Goal: Task Accomplishment & Management: Use online tool/utility

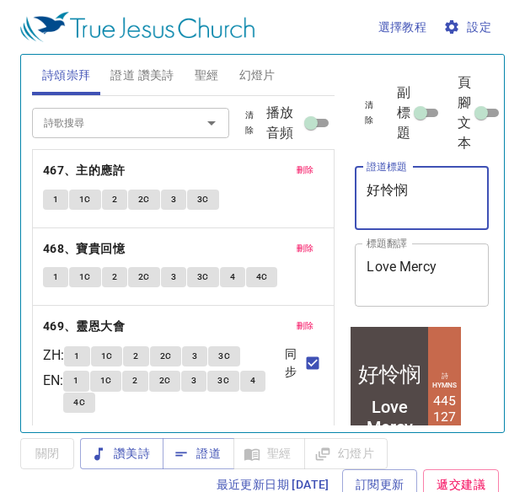
click at [429, 183] on textarea "好怜悯" at bounding box center [422, 198] width 110 height 32
type textarea "好"
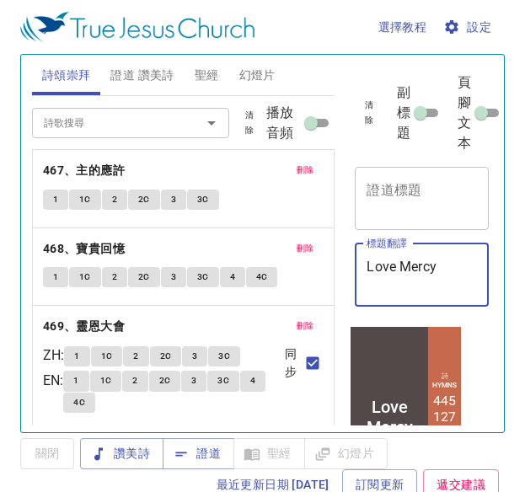
click at [446, 267] on textarea "Love Mercy" at bounding box center [422, 275] width 110 height 32
type textarea "L"
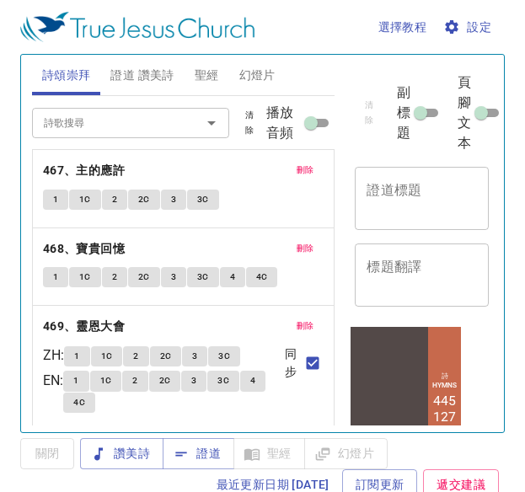
click at [285, 159] on div "刪除 467、主的應許 1 1C 2 2C 3 3C" at bounding box center [184, 189] width 302 height 78
click at [297, 166] on span "刪除" at bounding box center [306, 170] width 18 height 15
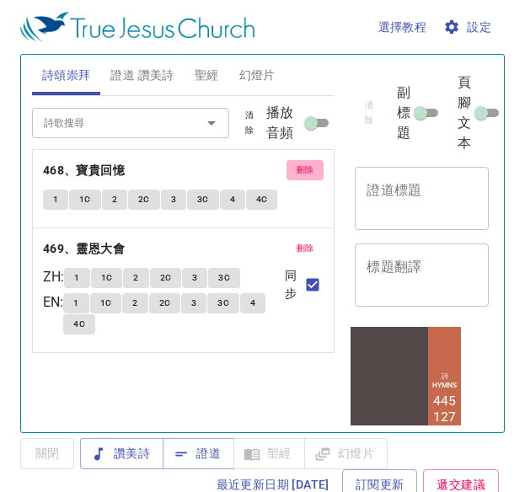
click at [291, 166] on button "刪除" at bounding box center [306, 170] width 38 height 20
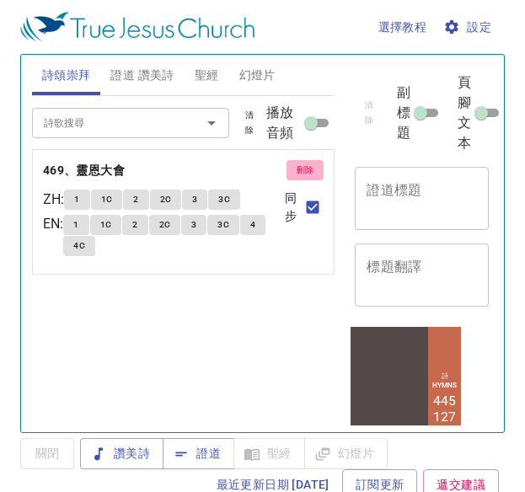
click at [291, 166] on button "刪除" at bounding box center [306, 170] width 38 height 20
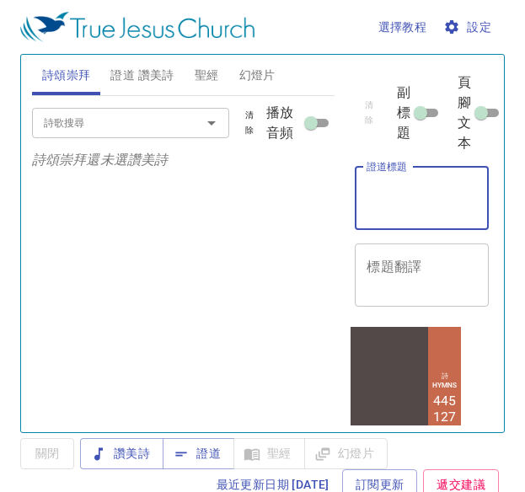
click at [417, 210] on textarea "證道標題" at bounding box center [422, 198] width 110 height 32
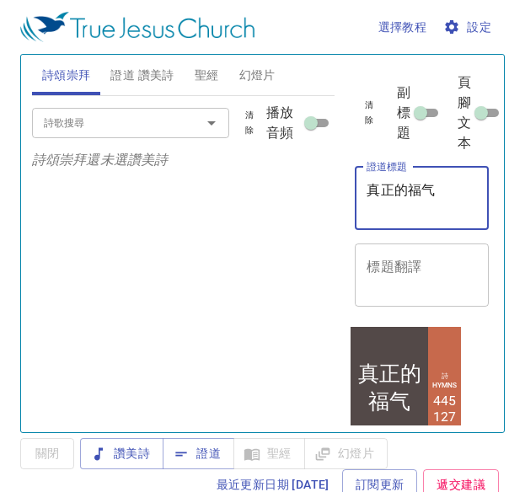
type textarea "真正的福气"
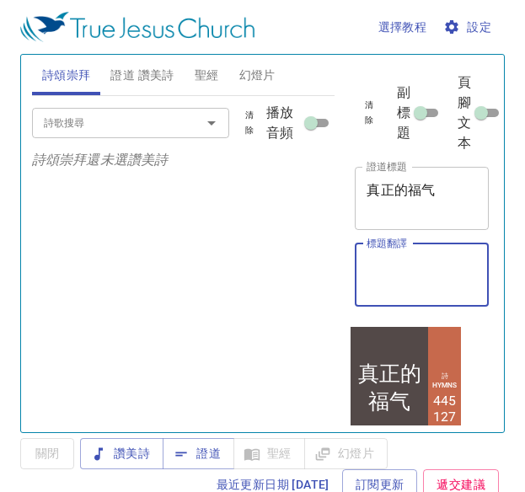
click at [399, 266] on textarea "標題翻譯" at bounding box center [422, 275] width 110 height 32
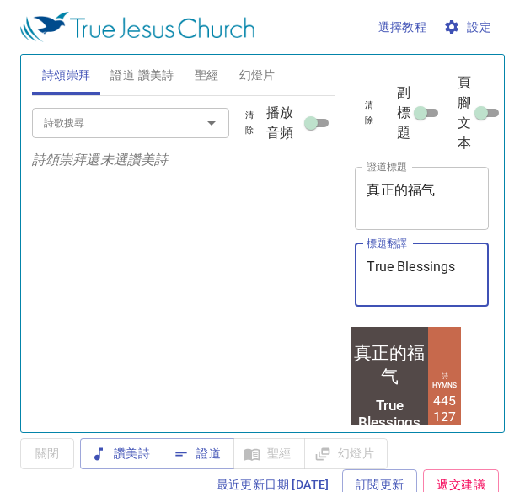
type textarea "True Blessings"
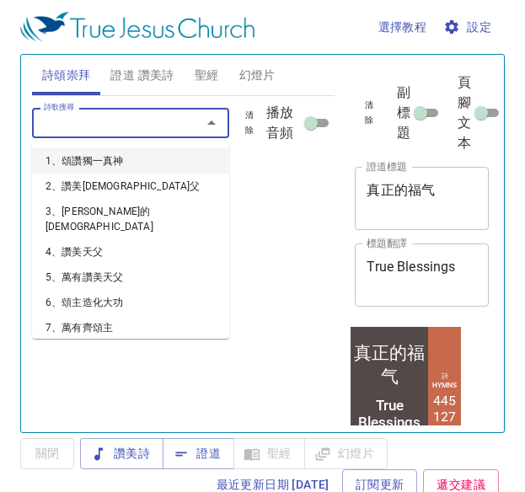
click at [163, 124] on input "詩歌搜尋" at bounding box center [105, 122] width 137 height 19
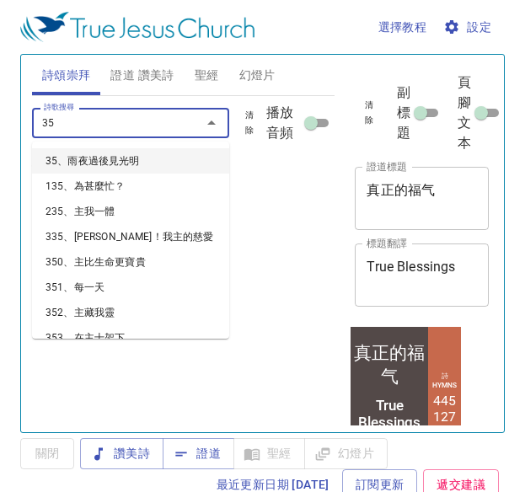
type input "359"
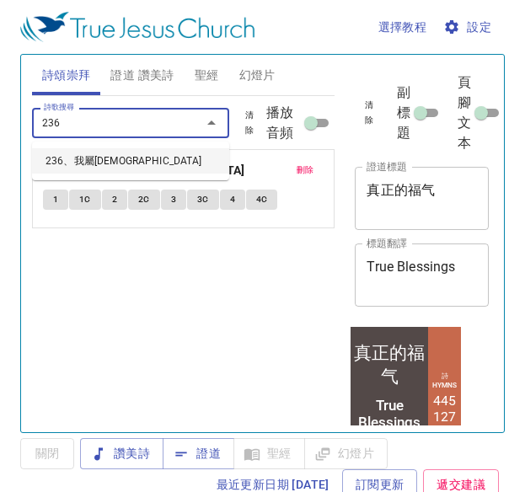
type input "236、我屬耶穌"
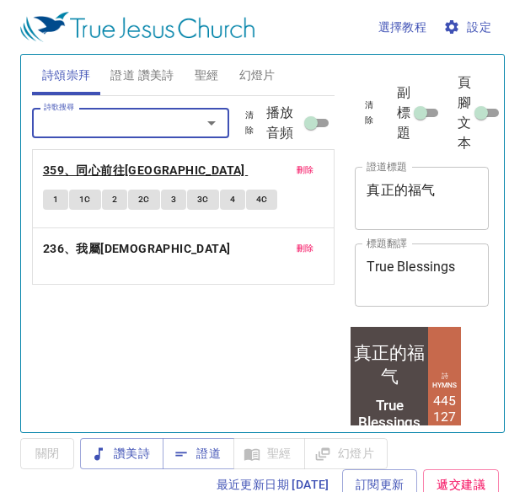
click at [126, 165] on b "359、同心前往錫安" at bounding box center [144, 170] width 202 height 21
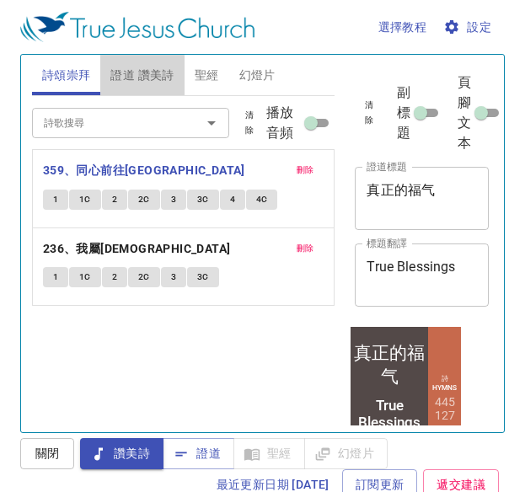
click at [146, 76] on span "證道 讚美詩" at bounding box center [141, 75] width 63 height 21
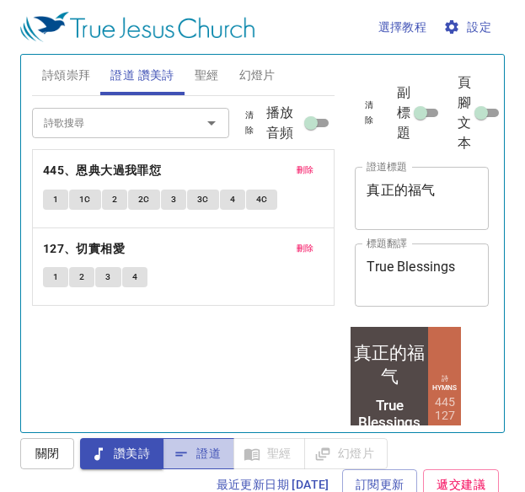
click at [194, 446] on span "證道" at bounding box center [198, 454] width 45 height 21
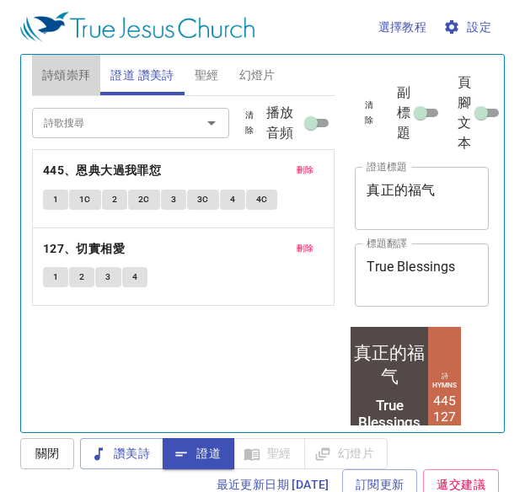
click at [84, 65] on span "詩頌崇拜" at bounding box center [66, 75] width 49 height 21
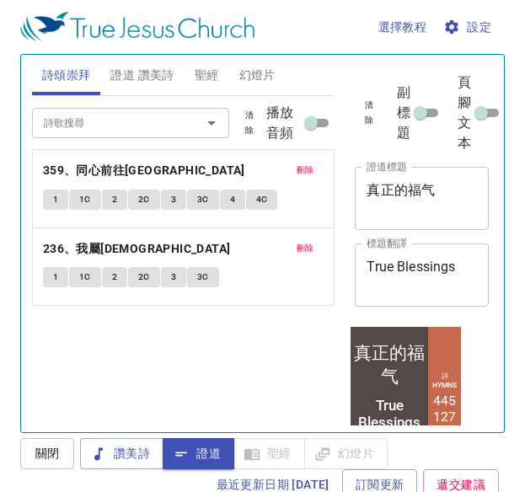
click at [137, 123] on input "詩歌搜尋" at bounding box center [105, 122] width 137 height 19
click at [71, 117] on input "詩歌搜尋" at bounding box center [105, 122] width 137 height 19
click at [91, 121] on input "詩歌搜尋" at bounding box center [105, 122] width 137 height 19
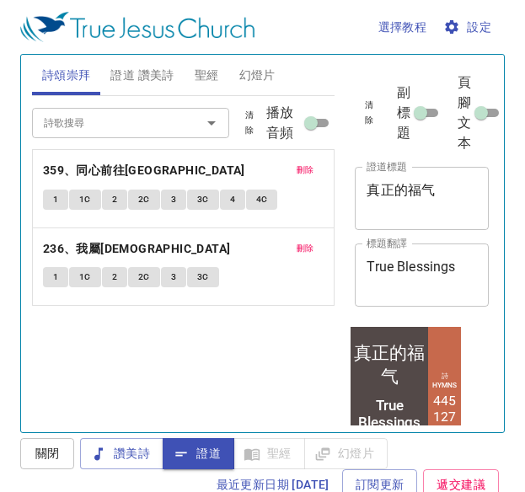
click at [91, 121] on input "詩歌搜尋" at bounding box center [105, 122] width 137 height 19
click at [309, 168] on div "詩歌搜尋 詩歌搜尋 清除 播放音頻 刪除 359、同心前往錫安 1 1C 2 2C 3 3C 4 4C 刪除 236、我屬耶穌 1 1C 2 2C 3 3C" at bounding box center [184, 201] width 304 height 210
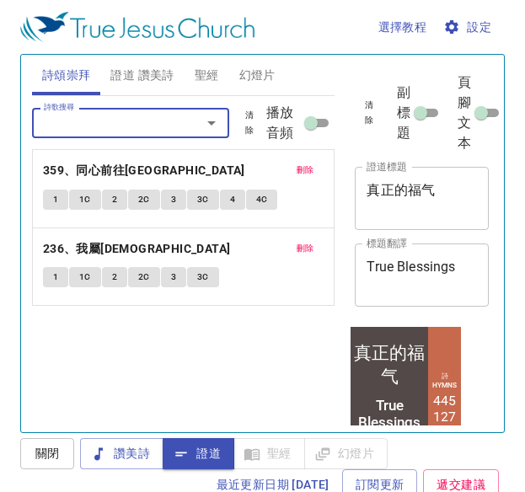
click at [165, 109] on div "詩歌搜尋" at bounding box center [130, 123] width 197 height 30
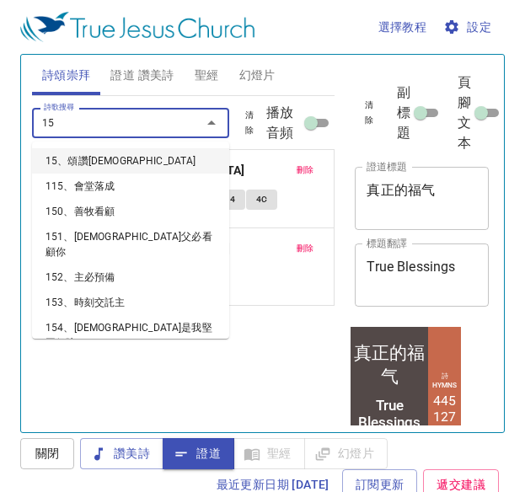
type input "15"
type input "158"
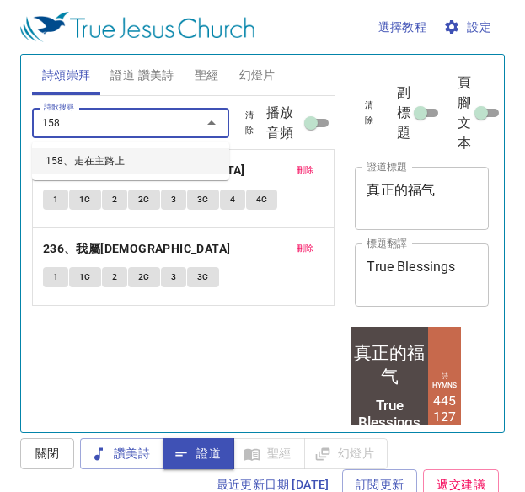
click at [149, 164] on li "158、走在主路上" at bounding box center [130, 160] width 197 height 25
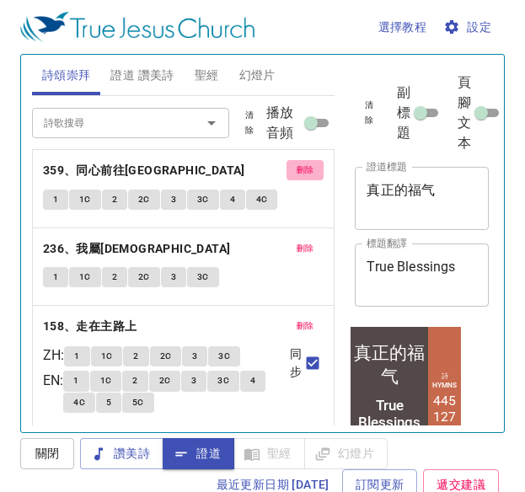
click at [309, 169] on button "刪除" at bounding box center [306, 170] width 38 height 20
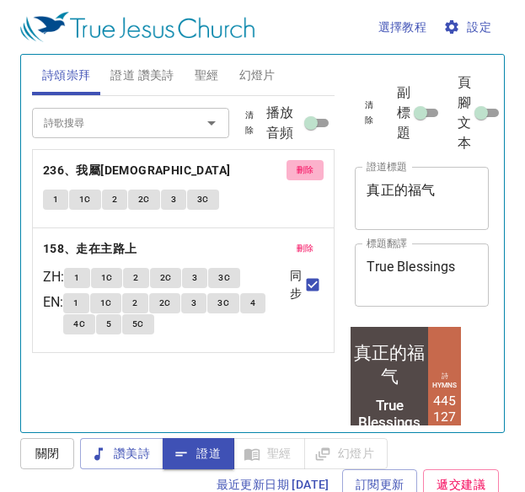
click at [306, 168] on span "刪除" at bounding box center [306, 170] width 18 height 15
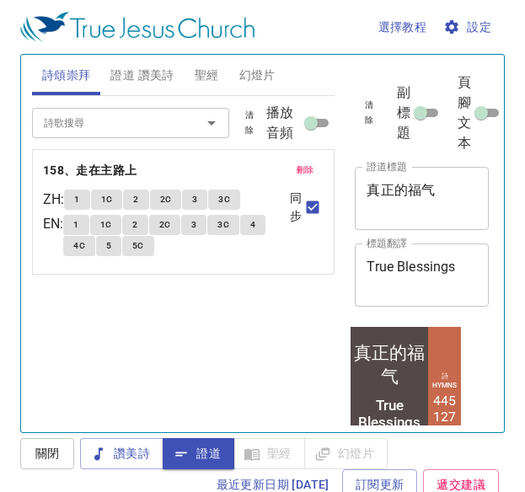
click at [89, 192] on button "1" at bounding box center [76, 200] width 25 height 20
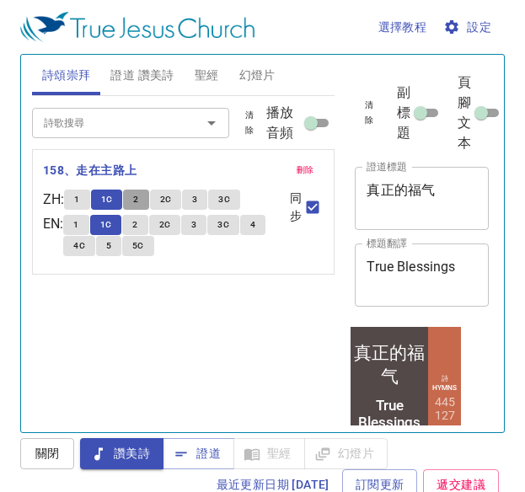
click at [138, 201] on span "2" at bounding box center [135, 199] width 5 height 15
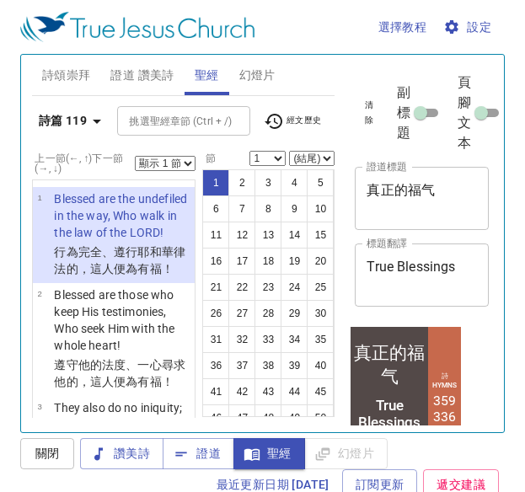
click at [79, 113] on b "詩篇 119" at bounding box center [63, 120] width 48 height 21
click at [79, 118] on div "書 創 出 利 民 申 書 士 得 撒上 撒下 王上 王下 代上 代下 拉 尼 斯 伯 詩 箴 傳 歌 賽 耶 哀 結 但 何 珥 摩 俄 拿 彌 鴻 哈 番…" at bounding box center [262, 246] width 525 height 492
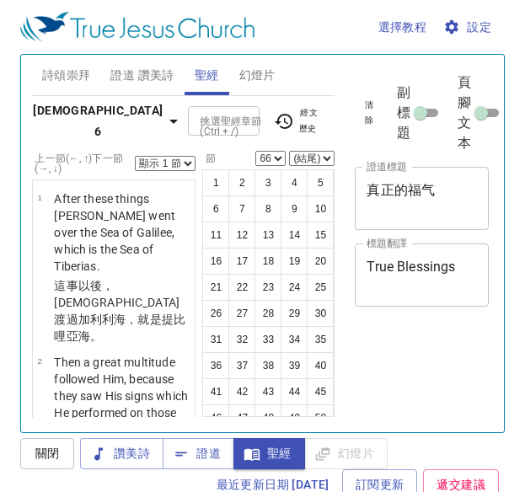
select select "66"
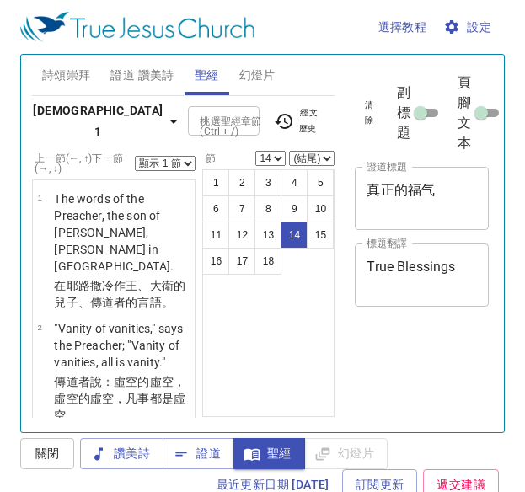
select select "14"
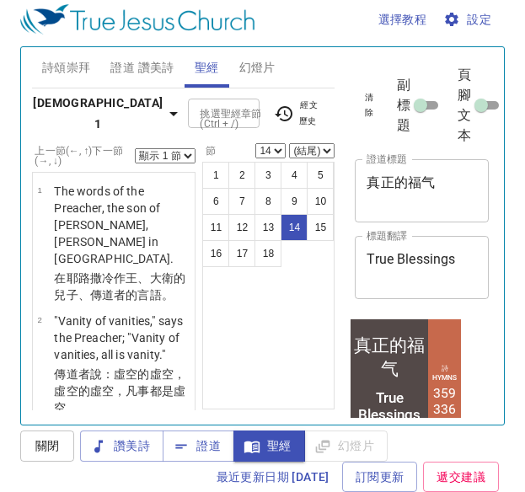
click at [264, 293] on div "1 2 3 4 5 6 7 8 9 10 11 12 13 14 15 16 17 18" at bounding box center [268, 286] width 132 height 248
click at [74, 102] on b "傳道書 1" at bounding box center [98, 113] width 130 height 41
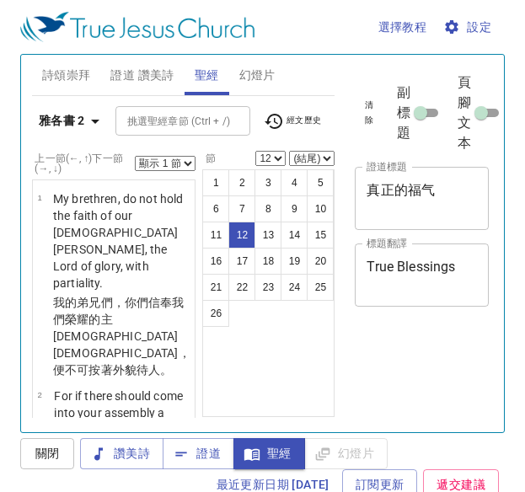
select select "12"
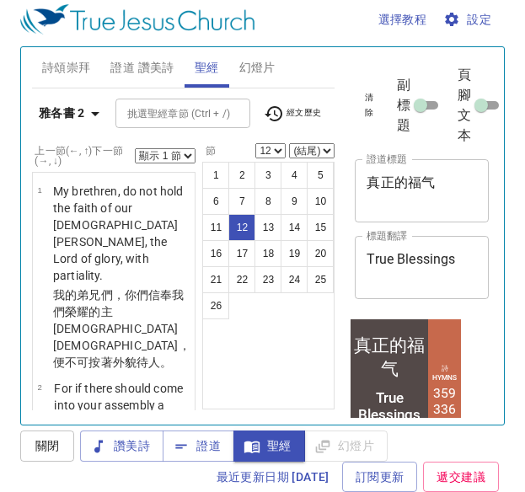
scroll to position [10, 0]
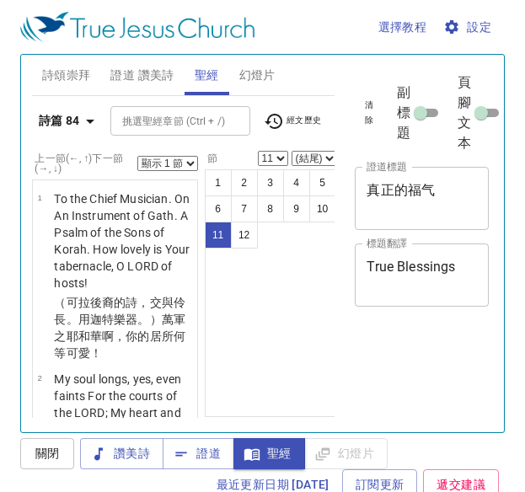
select select "11"
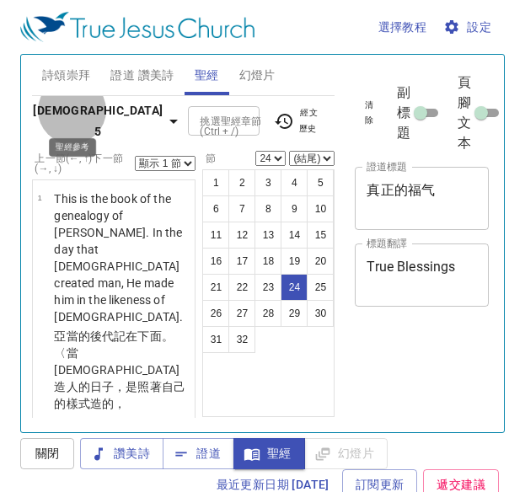
select select "24"
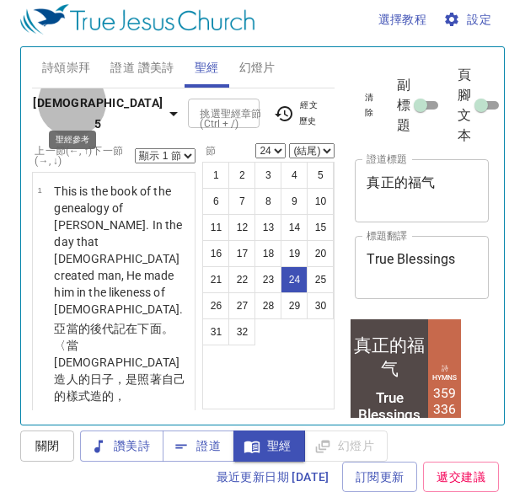
click at [63, 105] on b "創世記 5" at bounding box center [98, 113] width 130 height 41
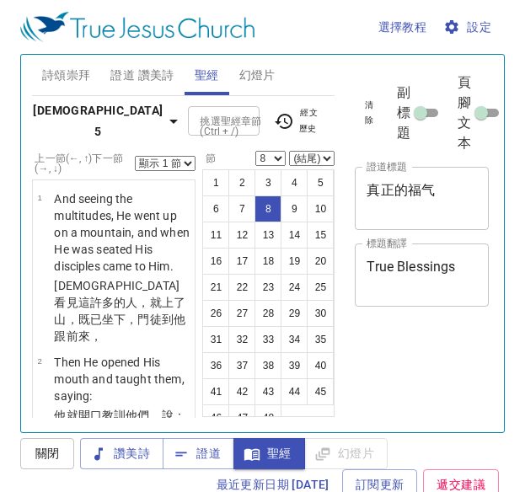
select select "8"
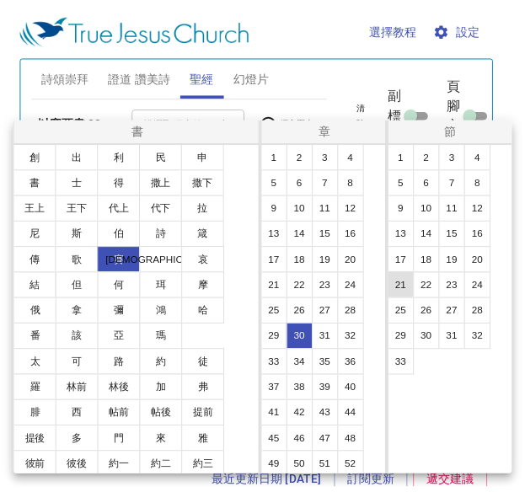
scroll to position [8, 0]
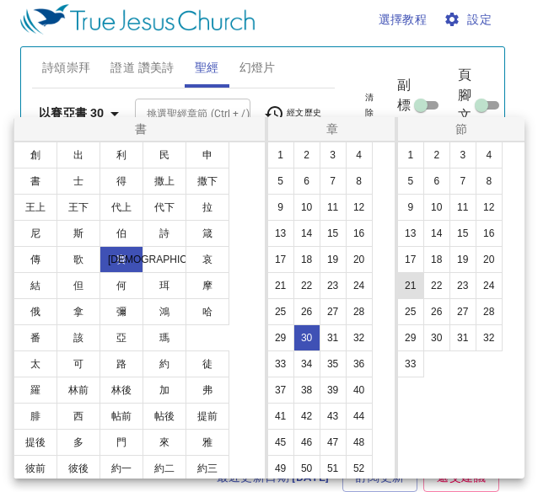
click at [408, 284] on button "21" at bounding box center [410, 285] width 27 height 27
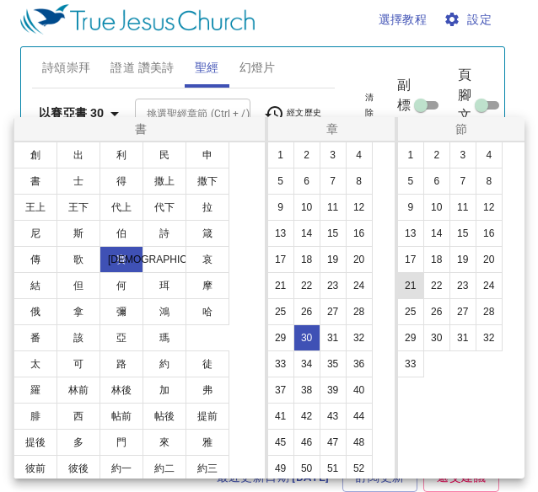
click at [408, 284] on button "21" at bounding box center [410, 285] width 27 height 27
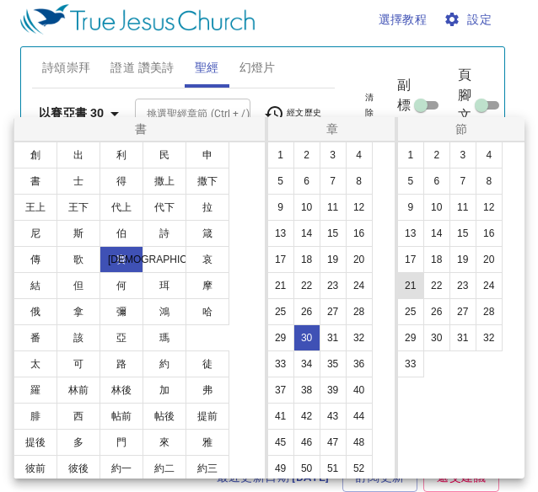
click at [408, 284] on button "21" at bounding box center [410, 285] width 27 height 27
click at [423, 290] on button "22" at bounding box center [436, 285] width 27 height 27
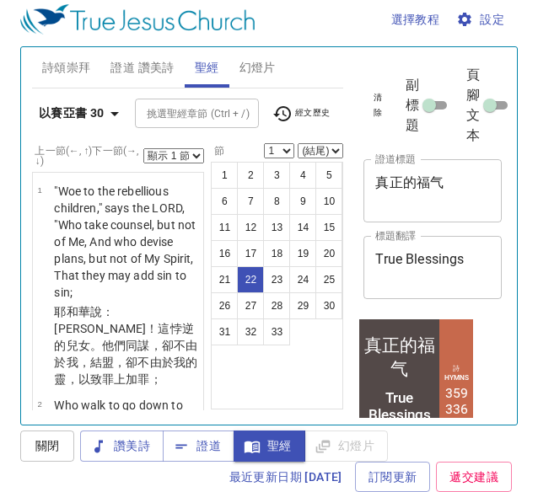
select select "22"
click at [415, 283] on div "書 創 出 利 民 申 書 士 得 撒上 撒下 王上 王下 代上 代下 拉 尼 斯 伯 詩 箴 傳 歌 賽 耶 哀 結 但 何 珥 摩 俄 拿 彌 鴻 哈 番…" at bounding box center [269, 246] width 538 height 492
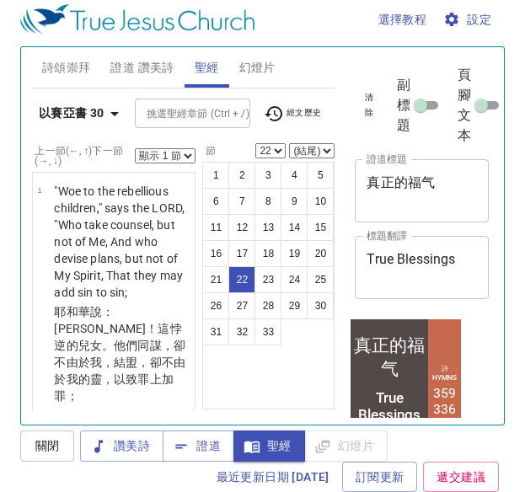
scroll to position [10, 0]
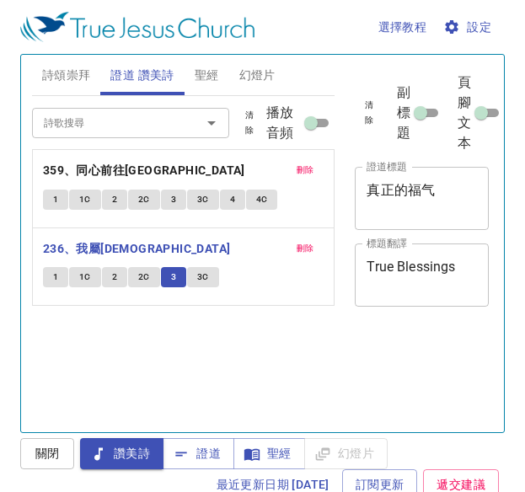
scroll to position [8, 0]
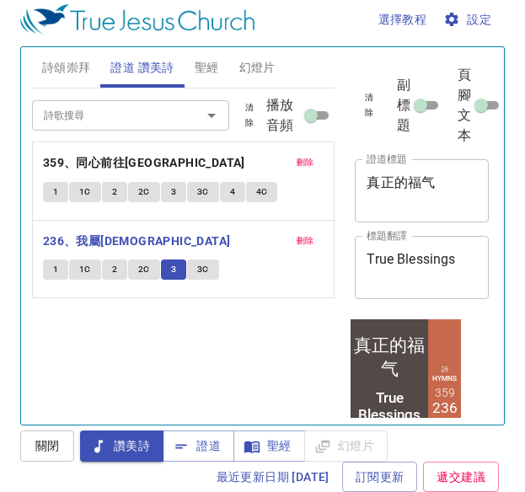
click at [189, 272] on button "3C" at bounding box center [203, 270] width 32 height 20
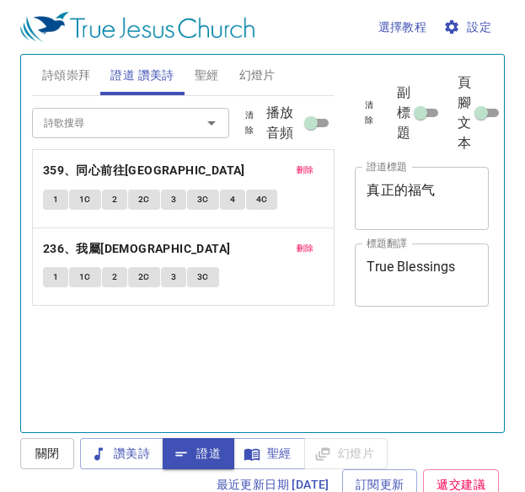
scroll to position [8, 0]
